Goal: Task Accomplishment & Management: Manage account settings

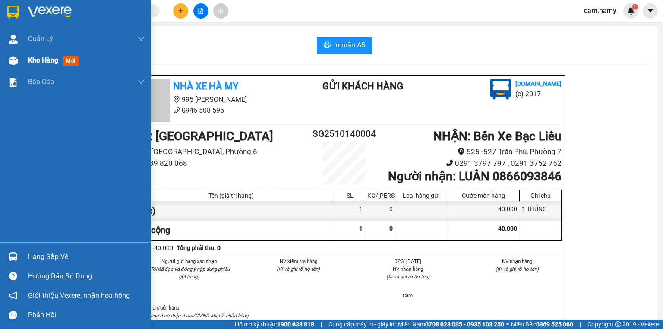
click at [22, 57] on div "Kho hàng mới" at bounding box center [75, 61] width 151 height 22
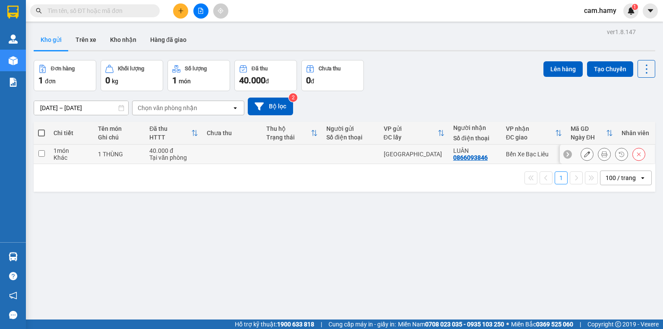
click at [40, 153] on input "checkbox" at bounding box center [41, 153] width 6 height 6
checkbox input "true"
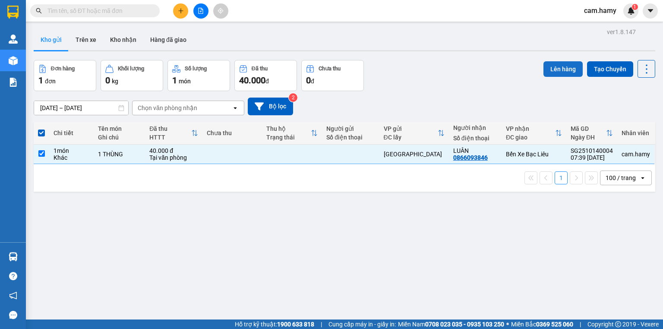
click at [555, 72] on button "Lên hàng" at bounding box center [563, 69] width 39 height 16
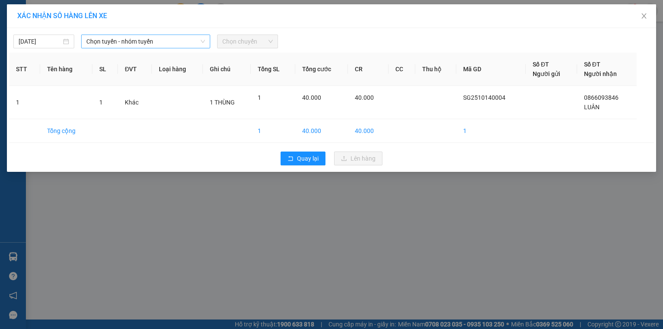
click at [109, 40] on span "Chọn tuyến - nhóm tuyến" at bounding box center [145, 41] width 119 height 13
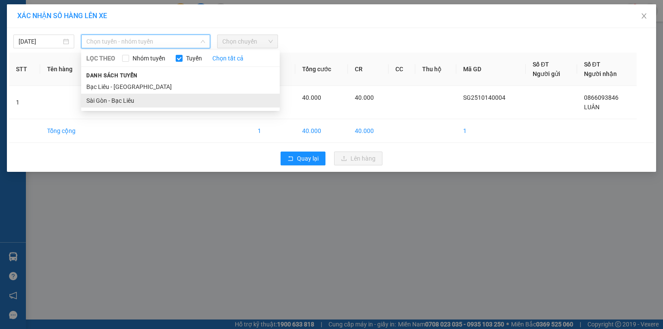
click at [111, 106] on li "Sài Gòn - Bạc Liêu" at bounding box center [180, 101] width 199 height 14
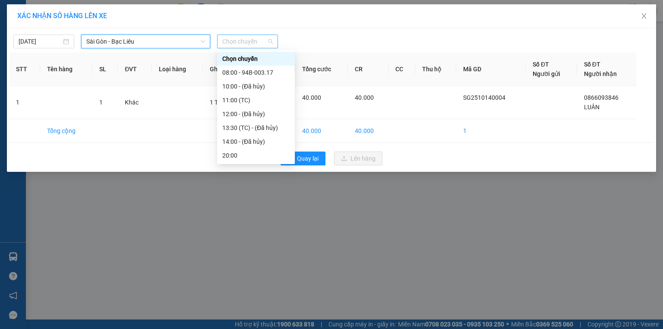
click at [249, 43] on span "Chọn chuyến" at bounding box center [247, 41] width 51 height 13
click at [245, 71] on div "08:00 - 94B-003.17" at bounding box center [255, 73] width 67 height 10
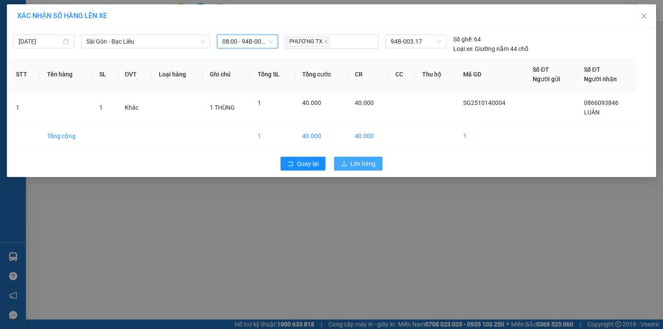
click at [358, 164] on span "Lên hàng" at bounding box center [363, 164] width 25 height 10
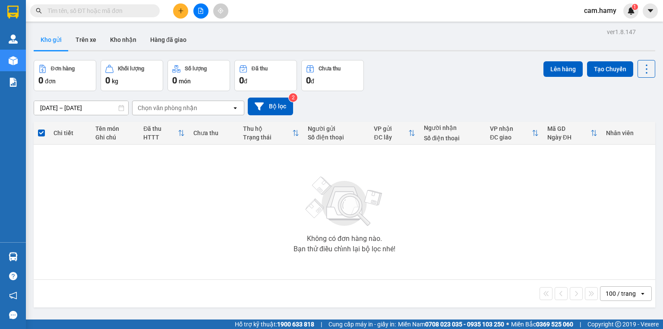
click at [427, 16] on div "Kết quả tìm kiếm ( 0 ) Bộ lọc No Data cam.hamy 1" at bounding box center [331, 11] width 663 height 22
click at [183, 14] on button at bounding box center [180, 10] width 15 height 15
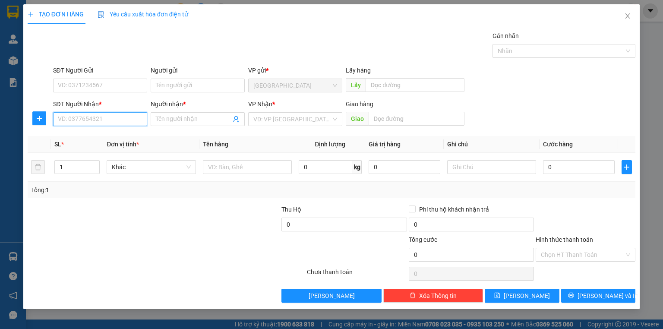
click at [63, 117] on input "SĐT Người Nhận *" at bounding box center [100, 119] width 94 height 14
type input "0931289938"
click at [86, 136] on div "0931289938 - MY" at bounding box center [100, 136] width 84 height 10
type input "MY"
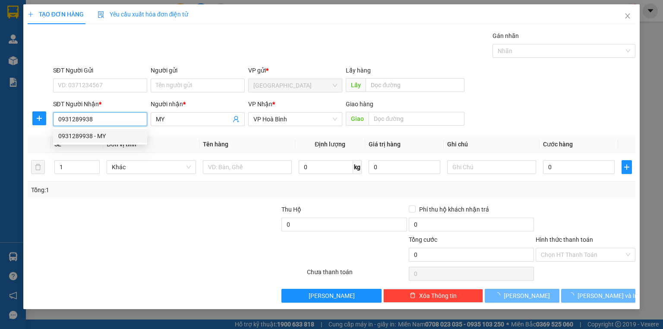
type input "40.000"
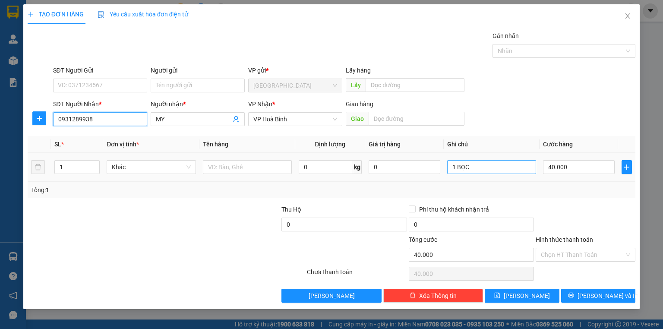
type input "0931289938"
click at [470, 171] on input "1 BỌC" at bounding box center [491, 167] width 89 height 14
type input "1 GIỎ"
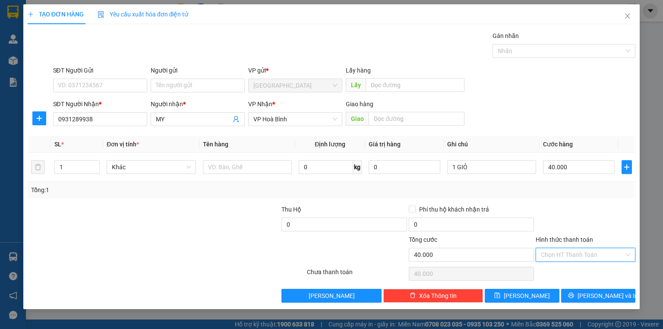
click at [566, 251] on input "Hình thức thanh toán" at bounding box center [582, 254] width 83 height 13
drag, startPoint x: 558, startPoint y: 272, endPoint x: 596, endPoint y: 297, distance: 45.8
click at [559, 272] on div "Tại văn phòng" at bounding box center [585, 271] width 89 height 10
type input "0"
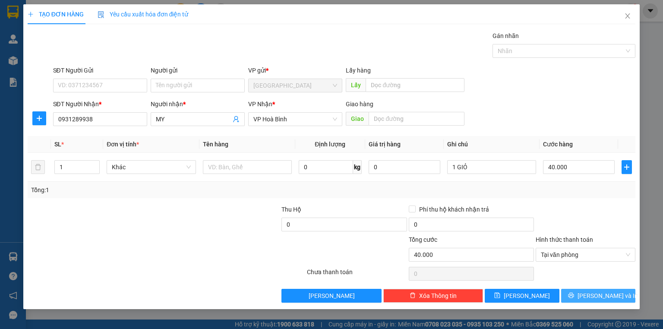
click at [567, 296] on button "[PERSON_NAME] và In" at bounding box center [598, 296] width 75 height 14
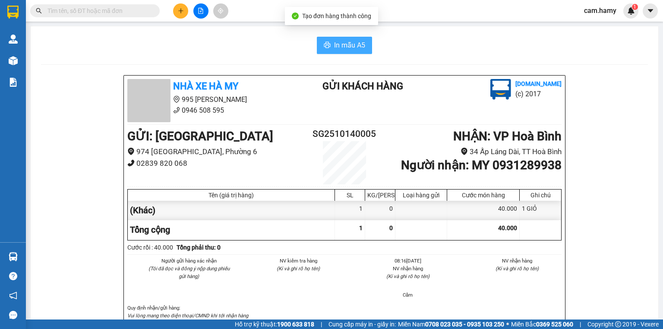
click at [349, 42] on span "In mẫu A5" at bounding box center [349, 45] width 31 height 11
click at [451, 291] on div "Người gửi hàng xác nhận (Tôi đã đọc và đồng ý nộp dung phiếu gửi hàng) NV kiểm …" at bounding box center [345, 280] width 438 height 47
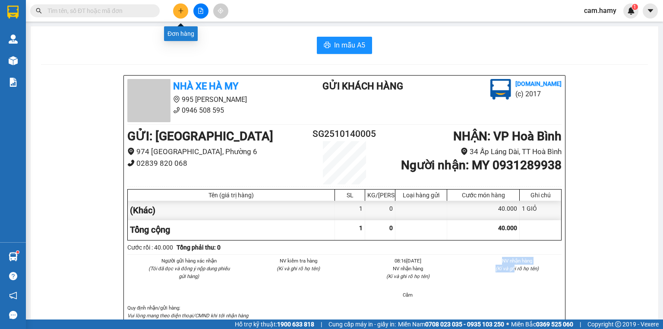
click at [176, 9] on button at bounding box center [180, 10] width 15 height 15
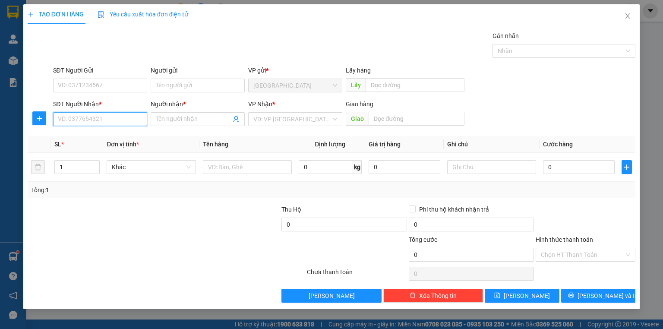
click at [107, 123] on input "SĐT Người Nhận *" at bounding box center [100, 119] width 94 height 14
click at [66, 120] on input "047967644044" at bounding box center [100, 119] width 94 height 14
click at [66, 119] on input "047967644044" at bounding box center [100, 119] width 94 height 14
click at [69, 121] on input "07967644044" at bounding box center [100, 119] width 94 height 14
click at [71, 122] on input "0767644044" at bounding box center [100, 119] width 94 height 14
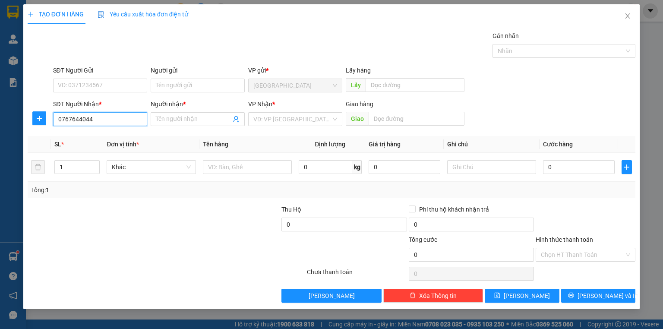
click at [73, 119] on input "0767644044" at bounding box center [100, 119] width 94 height 14
click at [101, 119] on input "0767944044" at bounding box center [100, 119] width 94 height 14
type input "0767944044"
click at [193, 120] on input "Người nhận *" at bounding box center [193, 119] width 75 height 10
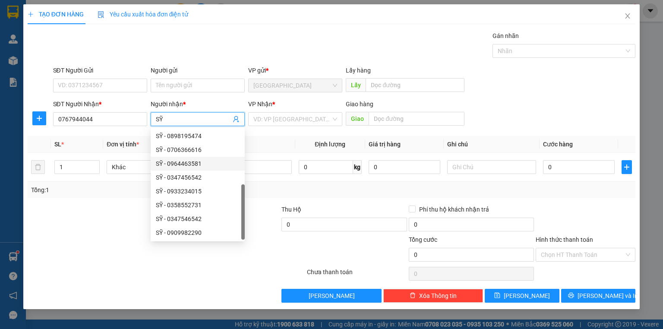
scroll to position [28, 0]
type input "SỸ"
click at [301, 124] on input "search" at bounding box center [293, 119] width 78 height 13
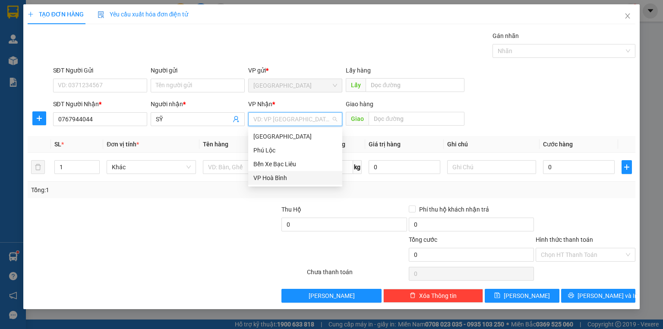
click at [285, 178] on div "VP Hoà Bình" at bounding box center [296, 178] width 84 height 10
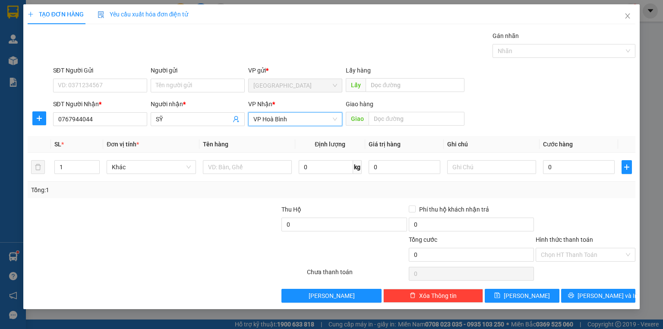
drag, startPoint x: 529, startPoint y: 95, endPoint x: 524, endPoint y: 98, distance: 5.6
click at [529, 94] on div "SĐT Người Gửi VD: 0371234567 Người gửi Tên người gửi VP gửi * [GEOGRAPHIC_DATA]…" at bounding box center [344, 81] width 587 height 30
click at [481, 164] on input "text" at bounding box center [491, 167] width 89 height 14
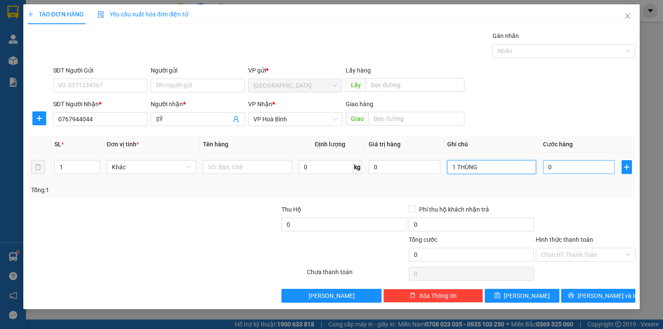
type input "1 THÙNG"
type input "7"
type input "70"
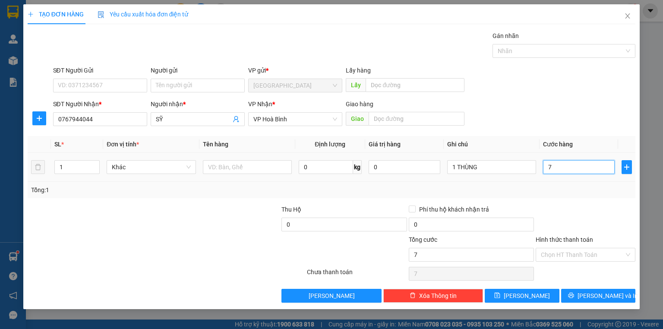
type input "70"
click at [545, 174] on div "70" at bounding box center [579, 167] width 72 height 17
type input "70.000"
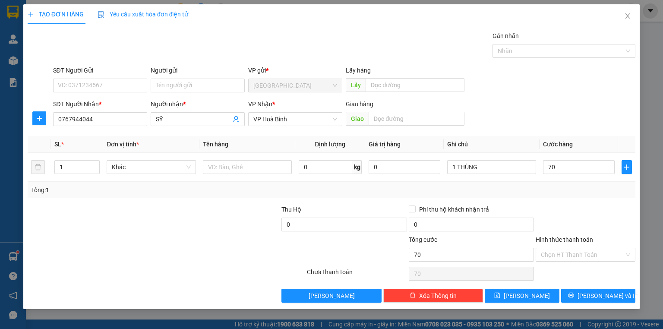
type input "70.000"
drag, startPoint x: 603, startPoint y: 205, endPoint x: 605, endPoint y: 223, distance: 17.8
click at [603, 207] on div at bounding box center [585, 220] width 101 height 30
click at [612, 298] on span "[PERSON_NAME] và In" at bounding box center [608, 296] width 60 height 10
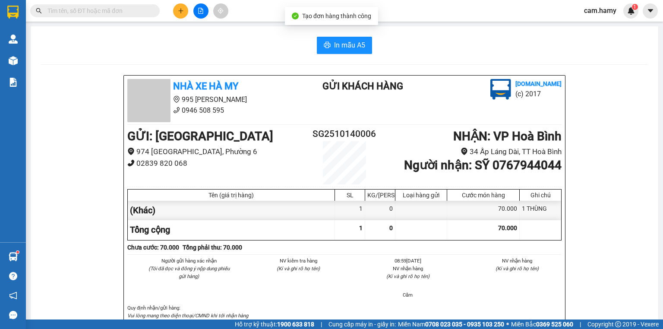
click at [335, 44] on span "In mẫu A5" at bounding box center [349, 45] width 31 height 11
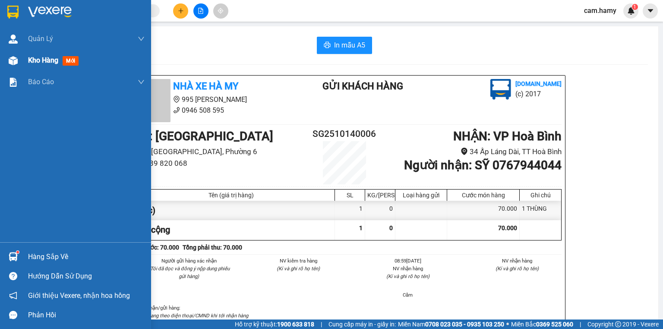
click at [21, 51] on div "Kho hàng mới" at bounding box center [75, 61] width 151 height 22
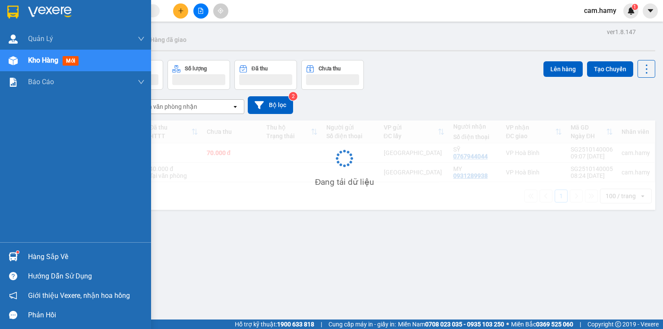
click at [17, 67] on div at bounding box center [13, 60] width 15 height 15
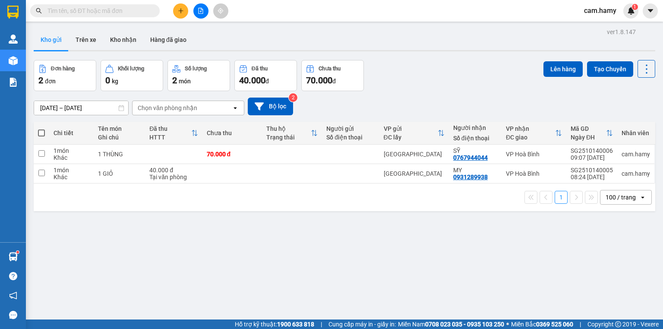
click at [178, 12] on button at bounding box center [180, 10] width 15 height 15
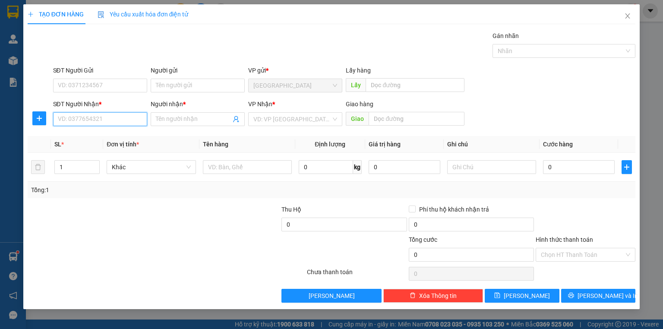
click at [120, 121] on input "SĐT Người Nhận *" at bounding box center [100, 119] width 94 height 14
type input "0939423465"
click at [109, 135] on div "0939423465 - CHÍ CÔNG" at bounding box center [100, 136] width 84 height 10
type input "CHÍ CÔNG"
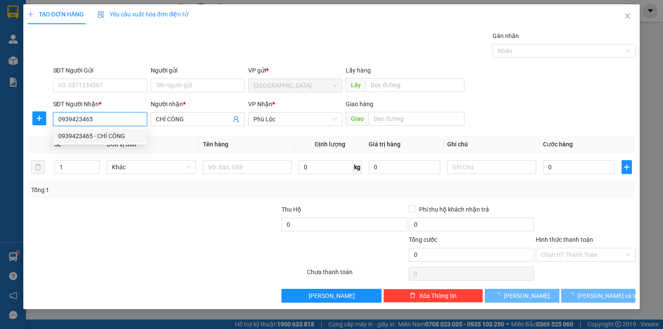
type input "60.000"
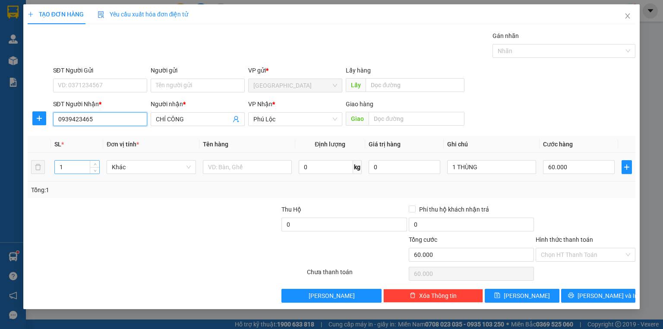
type input "0939423465"
click at [61, 170] on input "1" at bounding box center [77, 167] width 44 height 13
type input "3"
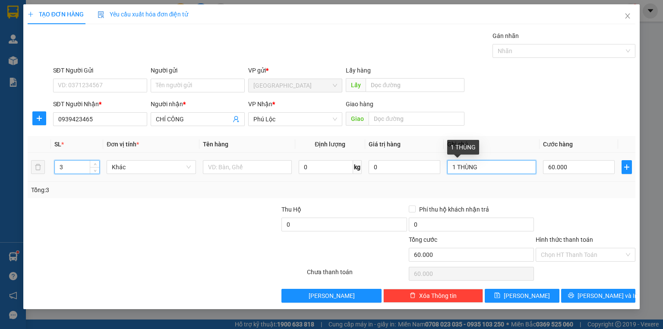
click at [486, 166] on input "1 THÙNG" at bounding box center [491, 167] width 89 height 14
type input "0"
type input "1"
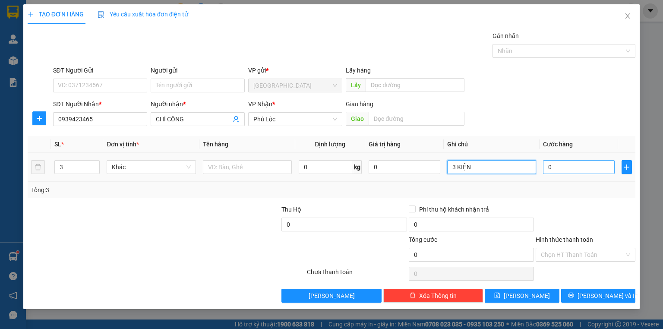
type input "3 KIỆN"
click at [573, 171] on input "0" at bounding box center [579, 167] width 72 height 14
type input "1"
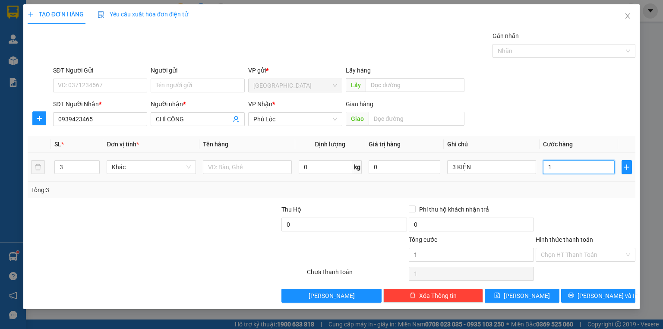
type input "16"
type input "160"
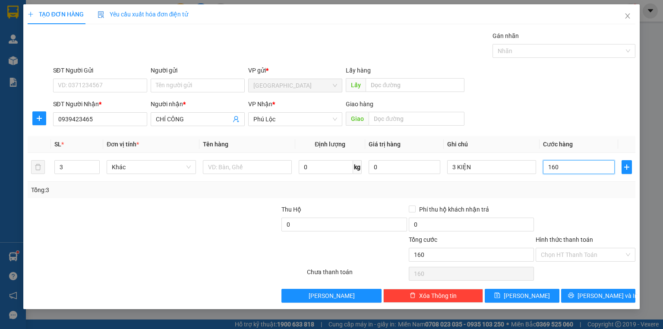
type input "160"
type input "160.000"
click at [568, 192] on div "Tổng: 3" at bounding box center [331, 190] width 601 height 10
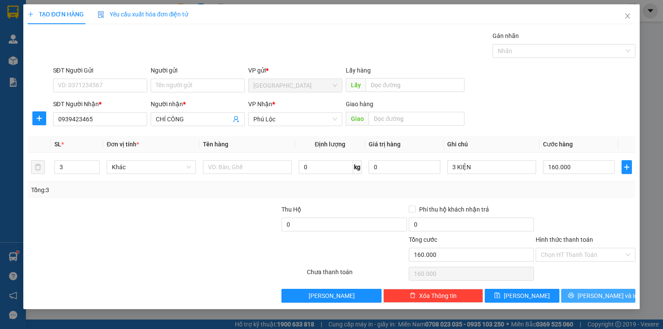
click at [589, 292] on button "[PERSON_NAME] và In" at bounding box center [598, 296] width 75 height 14
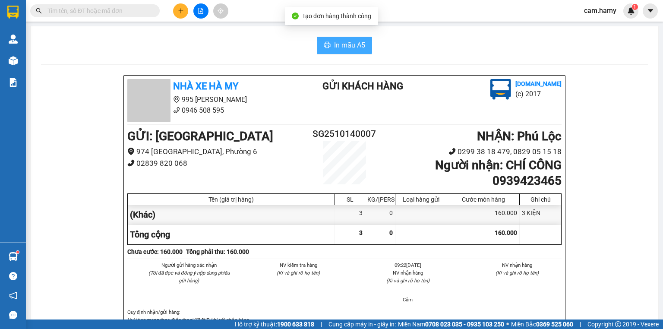
click at [343, 46] on span "In mẫu A5" at bounding box center [349, 45] width 31 height 11
click at [178, 9] on icon "plus" at bounding box center [181, 11] width 6 height 6
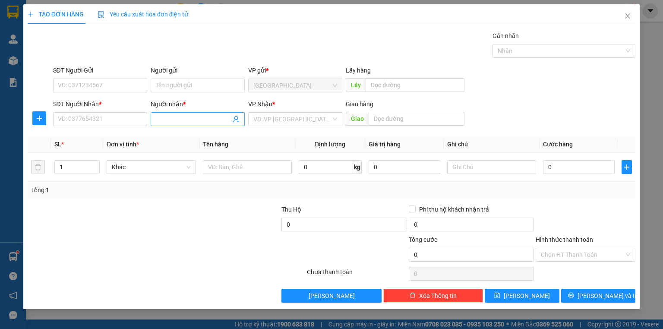
click at [162, 121] on input "Người nhận *" at bounding box center [193, 119] width 75 height 10
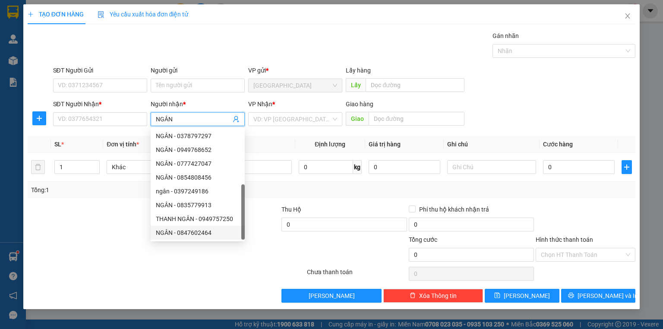
scroll to position [28, 0]
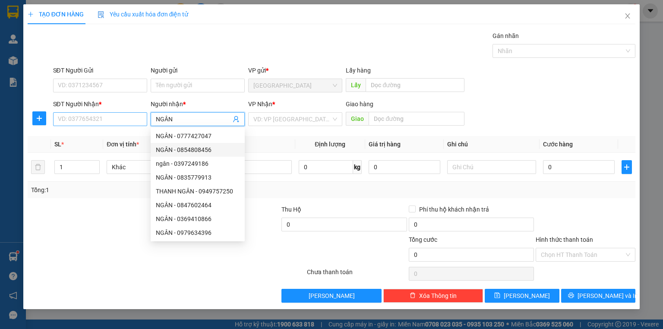
type input "NGÂN"
click at [112, 117] on input "SĐT Người Nhận *" at bounding box center [100, 119] width 94 height 14
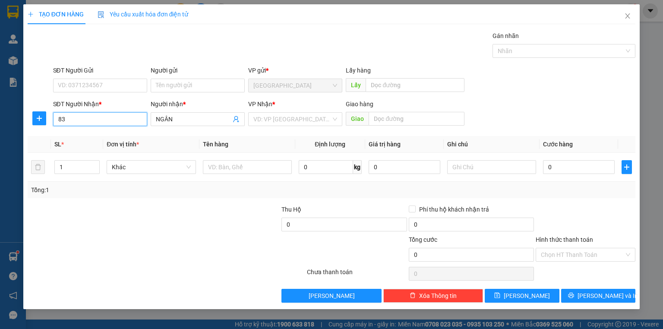
click at [56, 120] on input "83" at bounding box center [100, 119] width 94 height 14
click at [93, 136] on div "0938386383 - NGÂN" at bounding box center [100, 136] width 84 height 10
type input "0938386383"
type input "NGÂN"
type input "50.000"
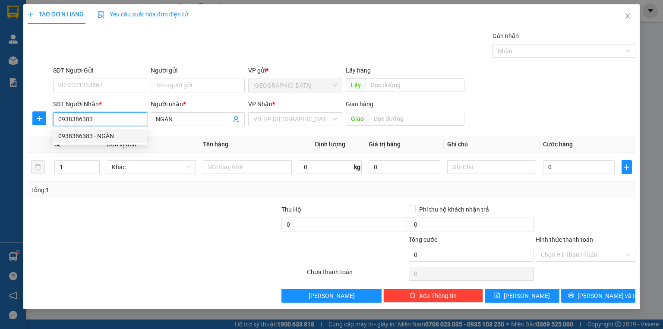
type input "50.000"
type input "0938386383"
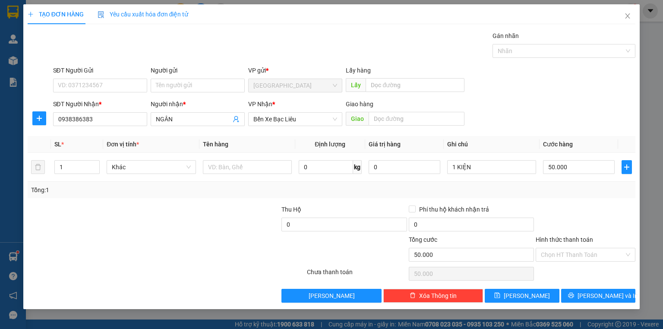
click at [554, 238] on label "Hình thức thanh toán" at bounding box center [564, 239] width 57 height 7
click at [554, 248] on input "Hình thức thanh toán" at bounding box center [582, 254] width 83 height 13
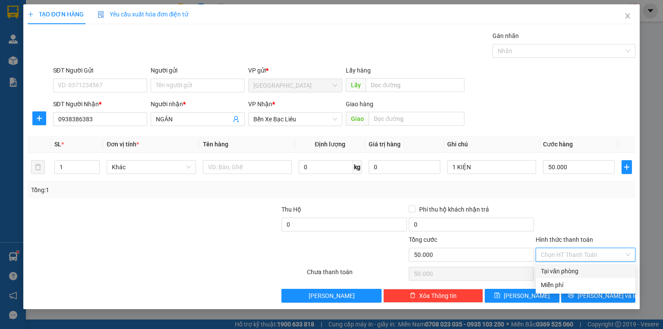
click at [568, 268] on div "Tại văn phòng" at bounding box center [585, 271] width 89 height 10
type input "0"
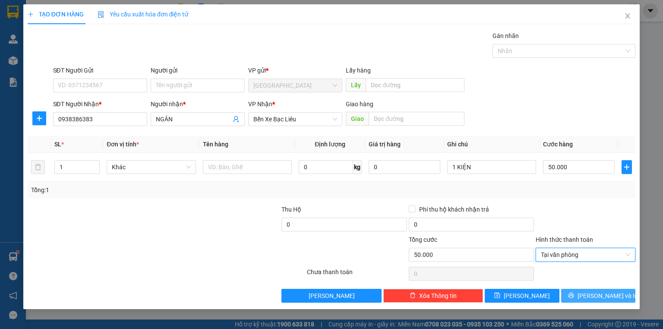
click at [574, 294] on icon "printer" at bounding box center [571, 296] width 6 height 6
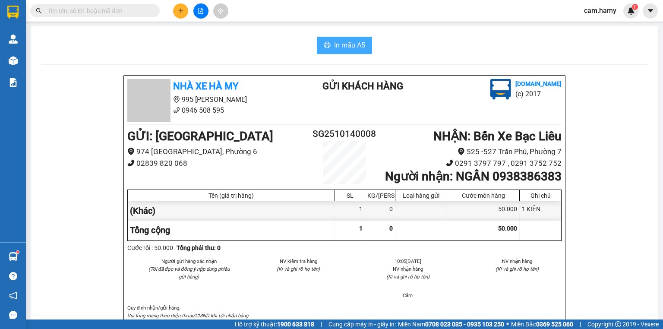
click at [353, 45] on span "In mẫu A5" at bounding box center [349, 45] width 31 height 11
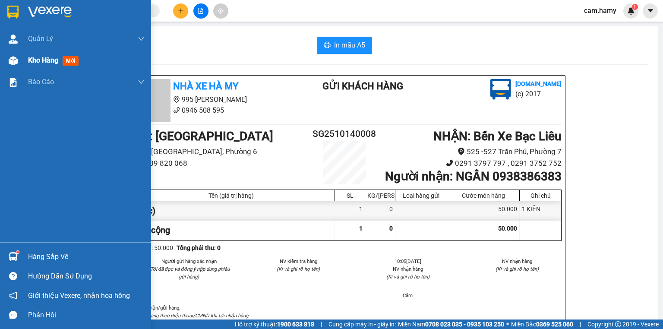
click at [28, 55] on div "Kho hàng mới" at bounding box center [75, 61] width 151 height 22
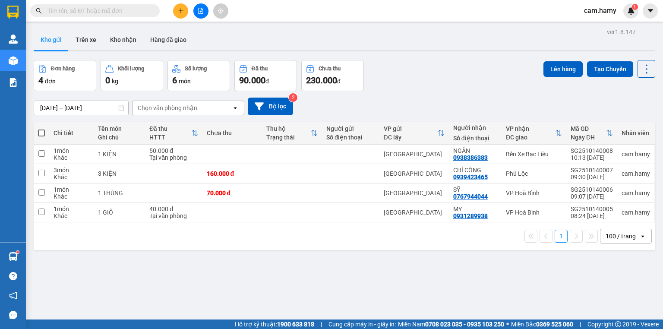
click at [182, 10] on icon "plus" at bounding box center [181, 11] width 6 height 6
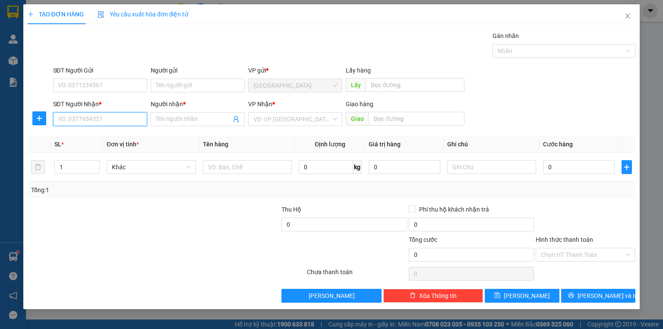
click at [97, 117] on input "SĐT Người Nhận *" at bounding box center [100, 119] width 94 height 14
type input "0707933480"
click at [93, 139] on div "0707933480 - PHƯƠNG" at bounding box center [100, 136] width 84 height 10
type input "PHƯƠNG"
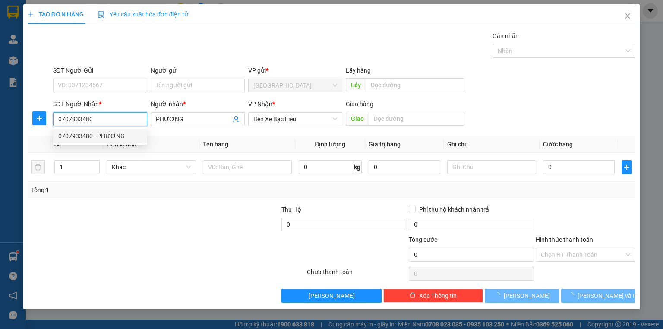
type input "60.000"
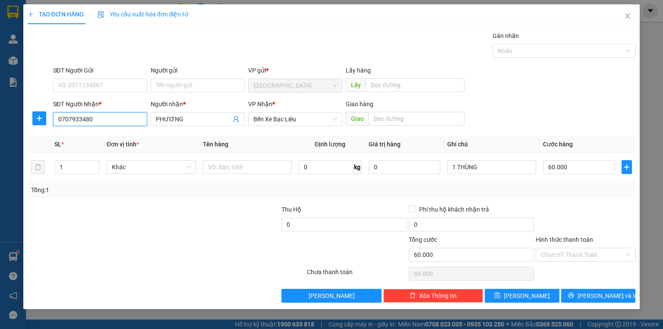
type input "0707933480"
click at [572, 241] on label "Hình thức thanh toán" at bounding box center [564, 239] width 57 height 7
click at [572, 248] on input "Hình thức thanh toán" at bounding box center [582, 254] width 83 height 13
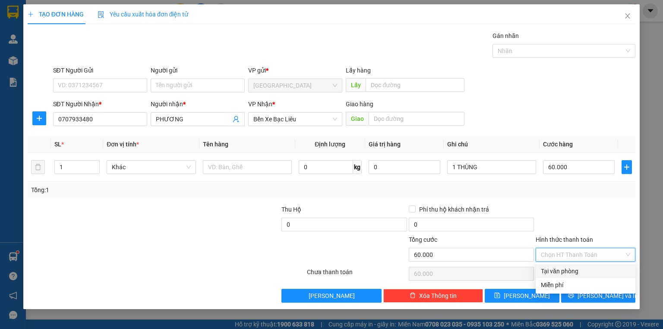
click at [574, 269] on div "Tại văn phòng" at bounding box center [585, 271] width 89 height 10
type input "0"
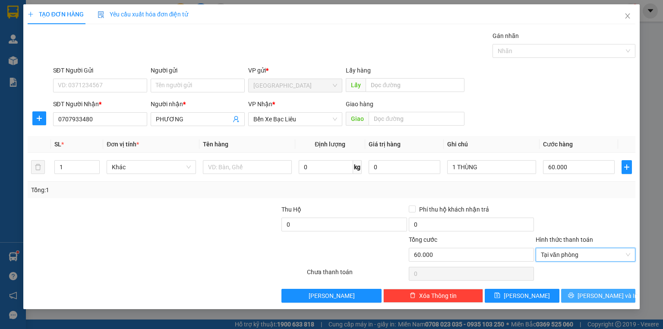
click at [578, 295] on button "[PERSON_NAME] và In" at bounding box center [598, 296] width 75 height 14
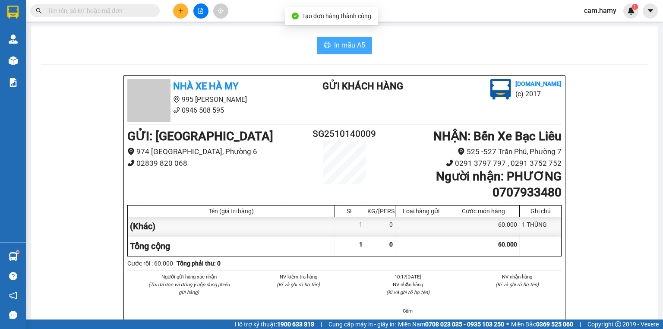
click at [347, 48] on span "In mẫu A5" at bounding box center [349, 45] width 31 height 11
click at [180, 10] on icon "plus" at bounding box center [181, 11] width 6 height 6
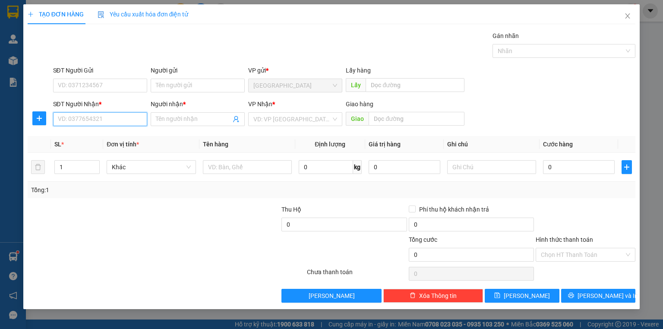
click at [120, 116] on input "SĐT Người Nhận *" at bounding box center [100, 119] width 94 height 14
type input "0"
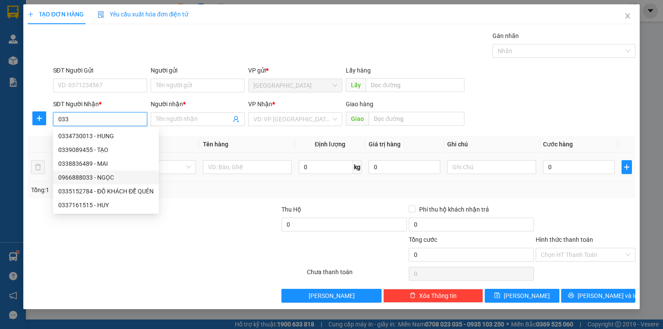
click at [103, 176] on div "0966888033 - NGỌC" at bounding box center [105, 178] width 95 height 10
type input "0966888033"
type input "NGỌC"
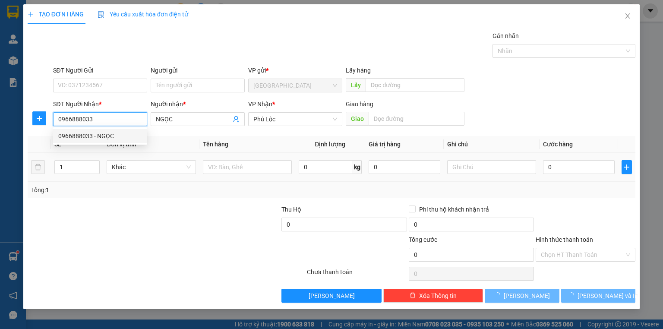
type input "80.000"
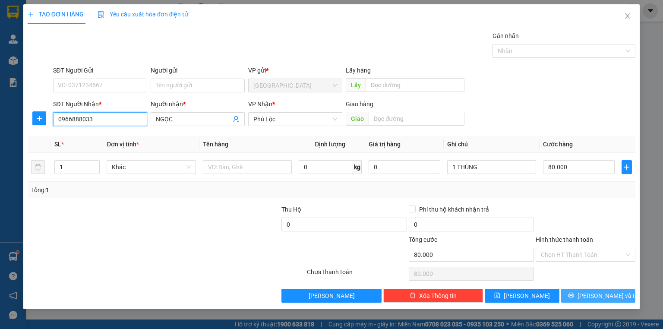
type input "0966888033"
click at [575, 293] on button "[PERSON_NAME] và In" at bounding box center [598, 296] width 75 height 14
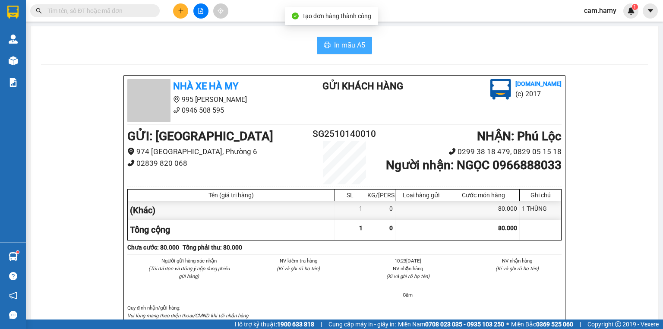
click at [343, 46] on span "In mẫu A5" at bounding box center [349, 45] width 31 height 11
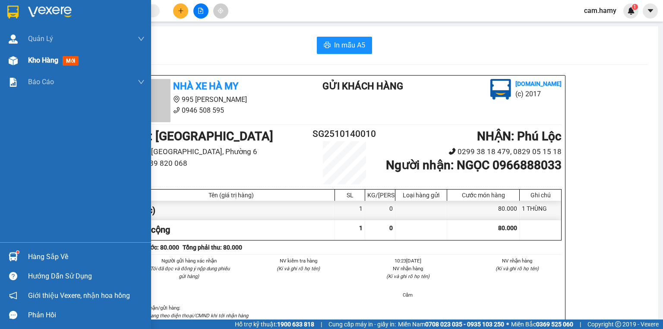
click at [45, 57] on span "Kho hàng" at bounding box center [43, 60] width 30 height 8
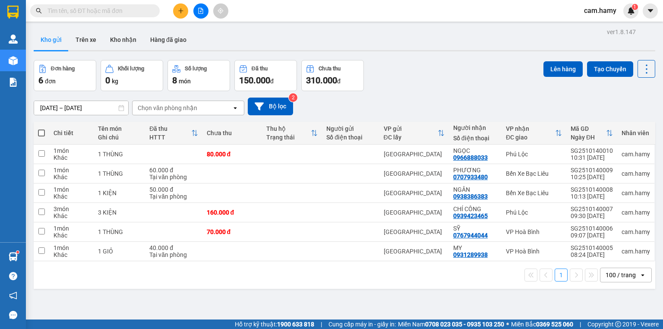
click at [39, 132] on span at bounding box center [41, 133] width 7 height 7
click at [41, 129] on input "checkbox" at bounding box center [41, 129] width 0 height 0
checkbox input "true"
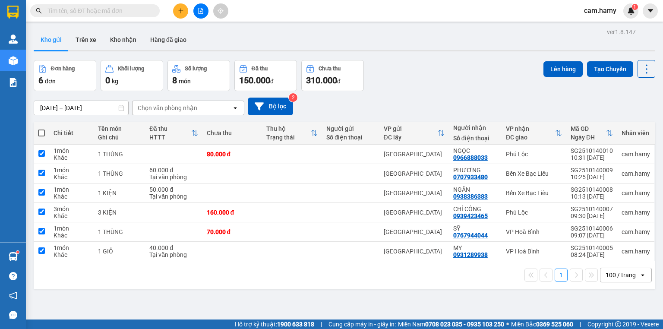
checkbox input "true"
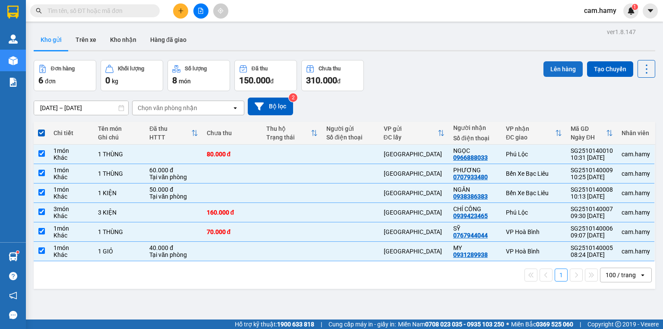
click at [554, 70] on button "Lên hàng" at bounding box center [563, 69] width 39 height 16
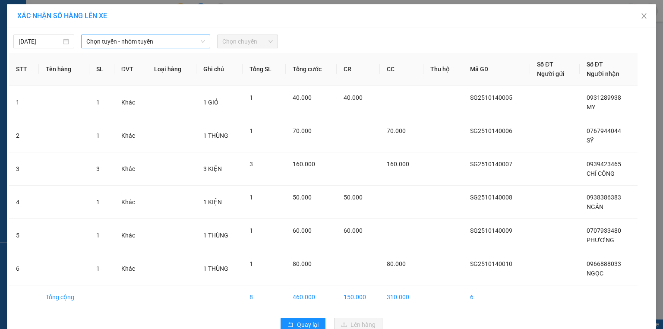
click at [126, 41] on span "Chọn tuyến - nhóm tuyến" at bounding box center [145, 41] width 119 height 13
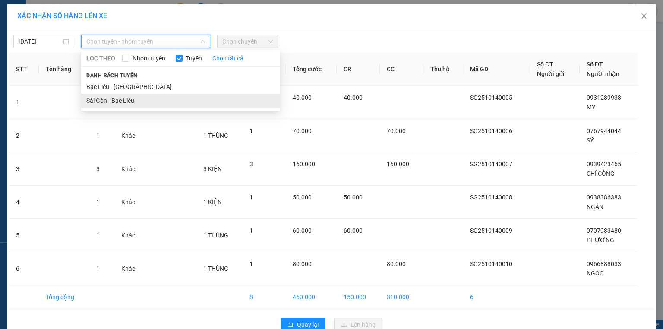
click at [130, 98] on li "Sài Gòn - Bạc Liêu" at bounding box center [180, 101] width 199 height 14
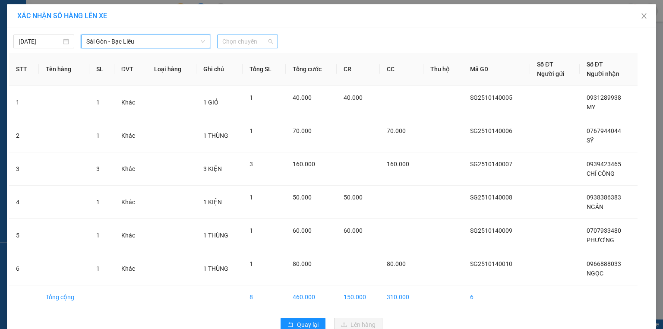
click at [245, 41] on span "Chọn chuyến" at bounding box center [247, 41] width 51 height 13
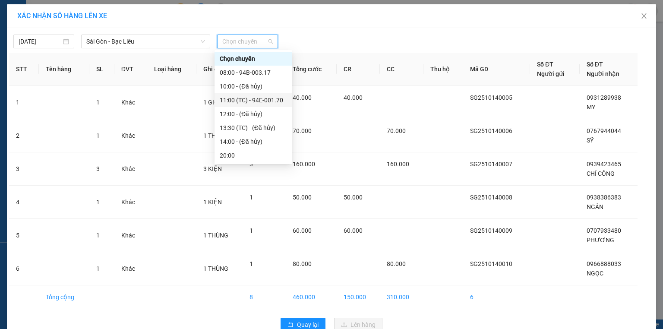
click at [261, 98] on div "11:00 (TC) - 94E-001.70" at bounding box center [253, 100] width 67 height 10
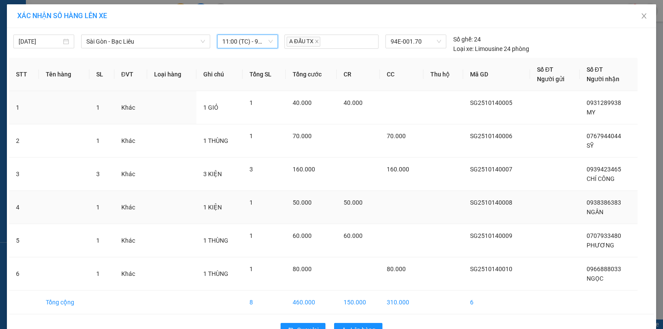
scroll to position [24, 0]
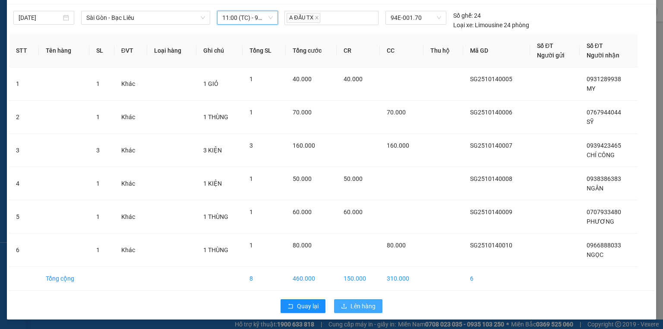
click at [358, 304] on span "Lên hàng" at bounding box center [363, 306] width 25 height 10
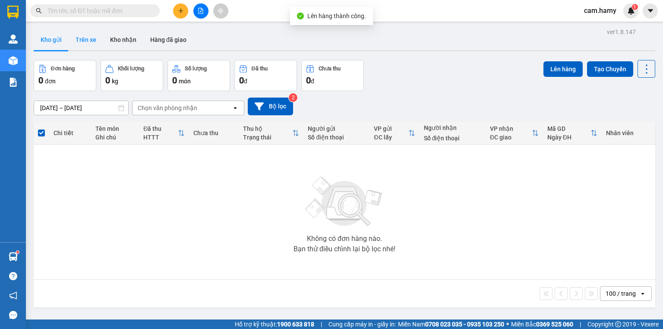
click at [86, 35] on button "Trên xe" at bounding box center [86, 39] width 35 height 21
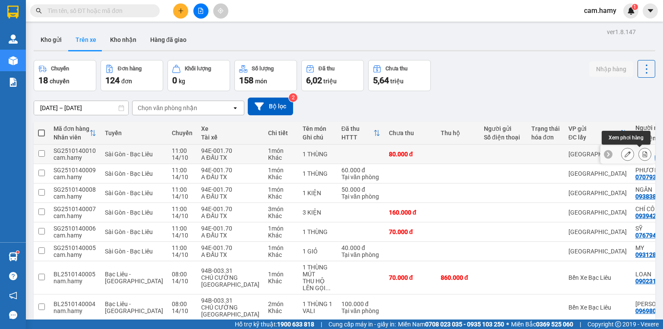
click at [643, 153] on icon at bounding box center [645, 154] width 5 height 6
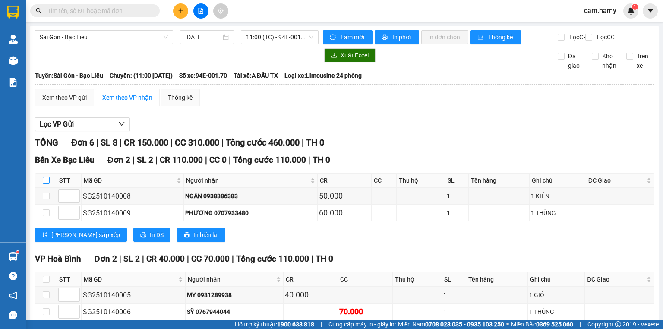
click at [47, 184] on input "checkbox" at bounding box center [46, 180] width 7 height 7
checkbox input "true"
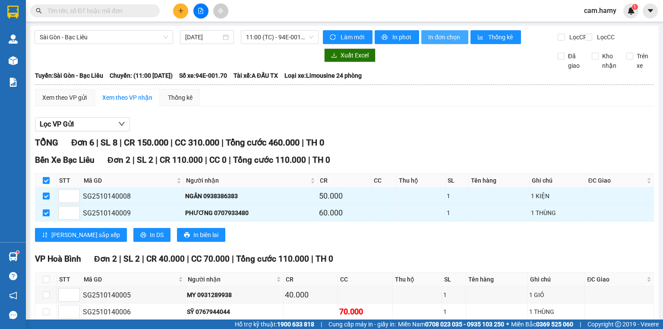
click at [435, 35] on span "In đơn chọn" at bounding box center [444, 37] width 33 height 10
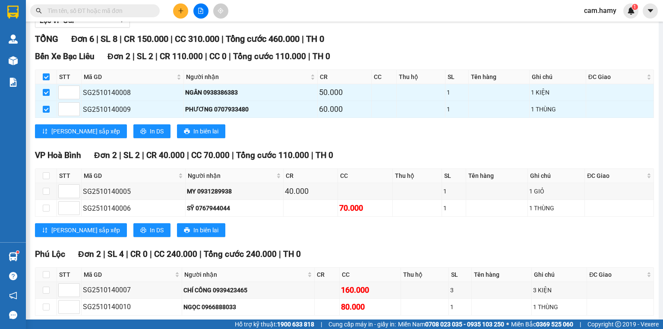
click at [47, 80] on input "checkbox" at bounding box center [46, 76] width 7 height 7
checkbox input "false"
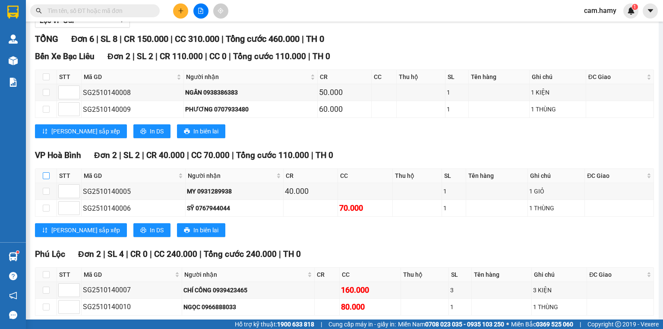
click at [48, 179] on input "checkbox" at bounding box center [46, 175] width 7 height 7
checkbox input "true"
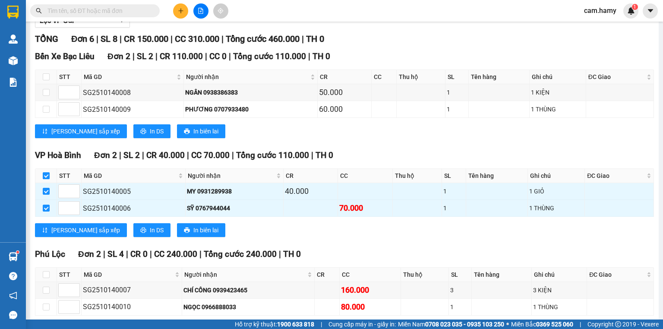
checkbox input "true"
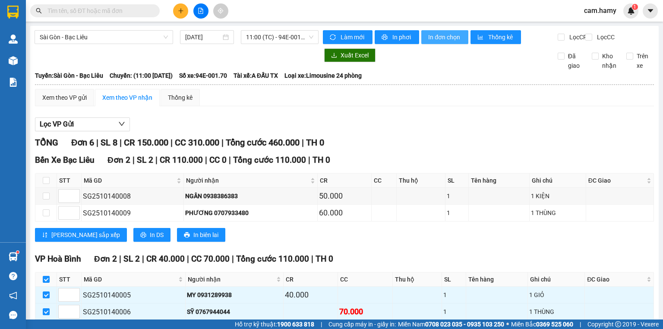
click at [447, 33] on span "In đơn chọn" at bounding box center [444, 37] width 33 height 10
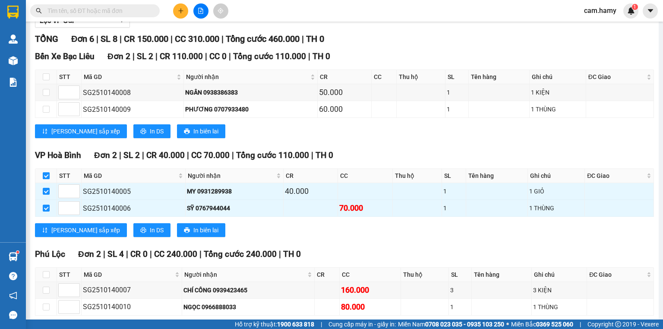
click at [47, 179] on input "checkbox" at bounding box center [46, 175] width 7 height 7
checkbox input "false"
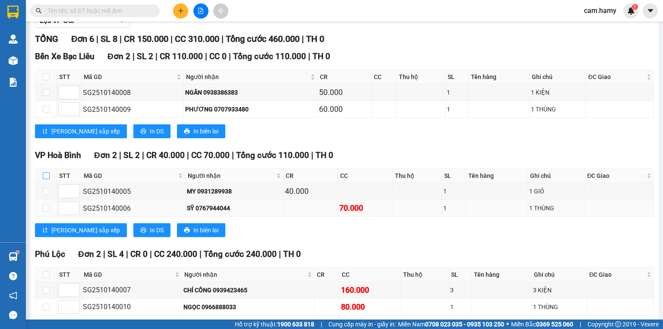
scroll to position [149, 0]
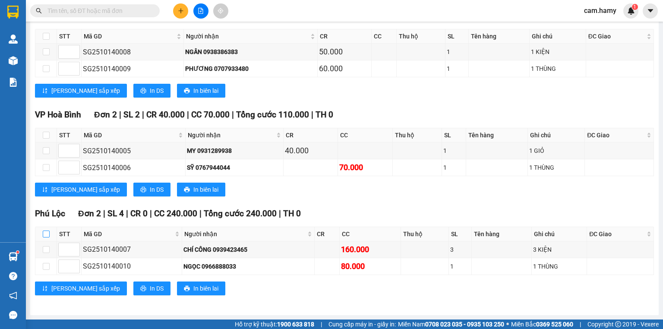
click at [47, 235] on input "checkbox" at bounding box center [46, 234] width 7 height 7
checkbox input "true"
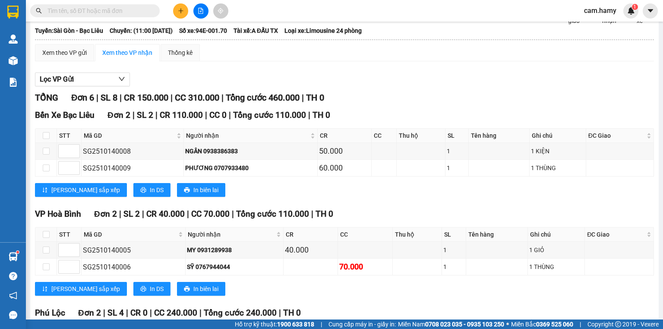
scroll to position [0, 0]
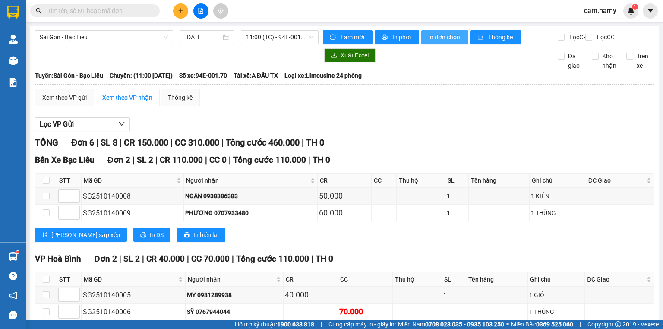
click at [439, 40] on span "In đơn chọn" at bounding box center [444, 37] width 33 height 10
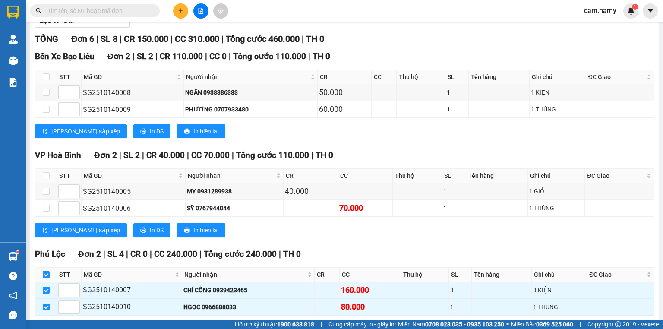
click at [48, 278] on input "checkbox" at bounding box center [46, 274] width 7 height 7
checkbox input "false"
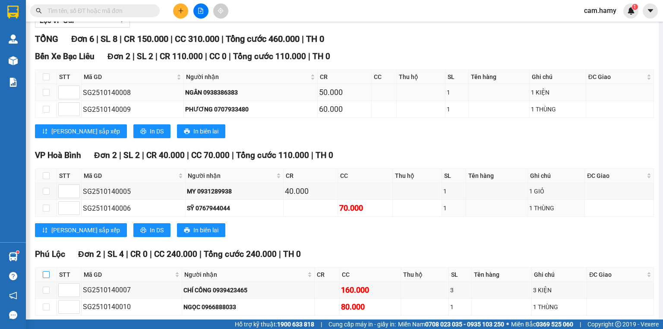
scroll to position [0, 0]
